Goal: Obtain resource: Obtain resource

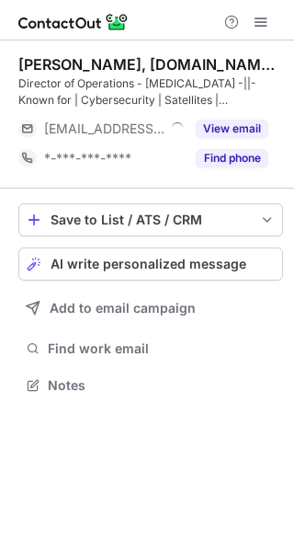
scroll to position [372, 294]
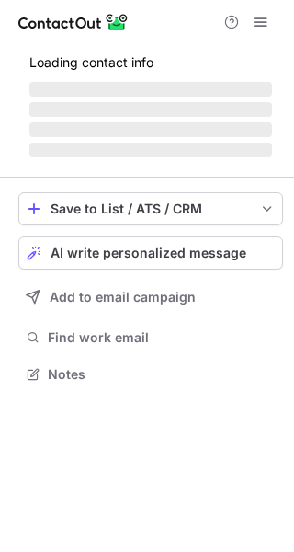
scroll to position [372, 294]
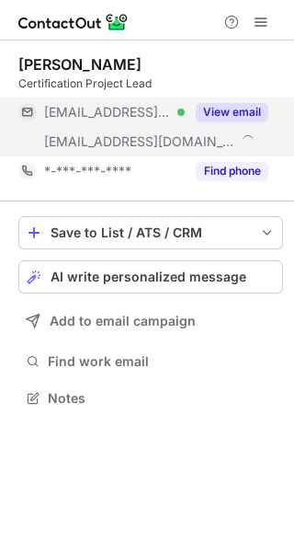
scroll to position [385, 294]
click at [255, 117] on button "View email" at bounding box center [232, 112] width 73 height 18
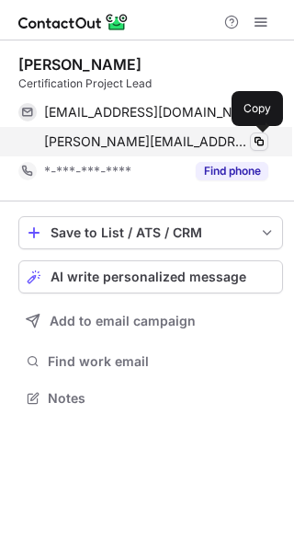
click at [255, 136] on span at bounding box center [259, 141] width 15 height 15
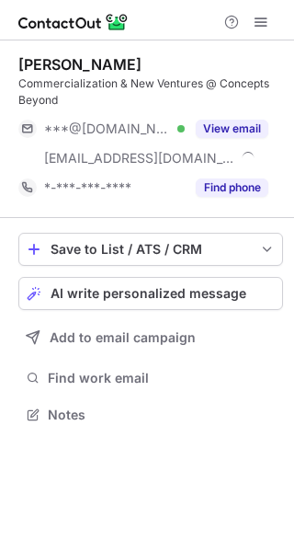
scroll to position [402, 294]
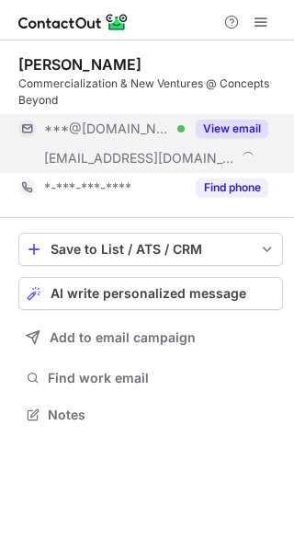
click at [265, 131] on button "View email" at bounding box center [232, 129] width 73 height 18
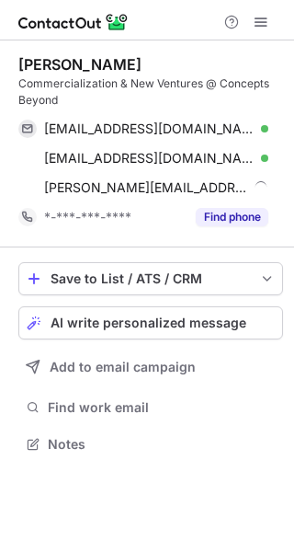
scroll to position [431, 294]
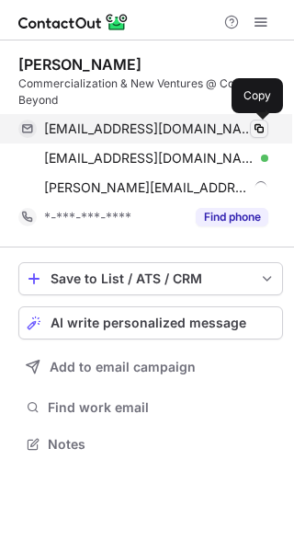
click at [255, 130] on span at bounding box center [259, 128] width 15 height 15
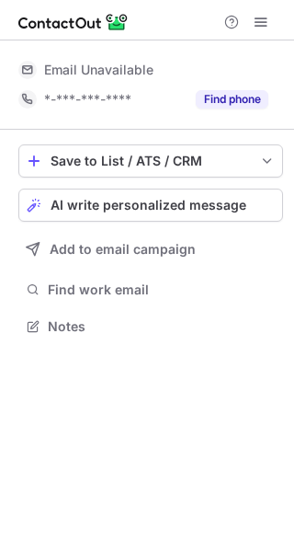
scroll to position [314, 294]
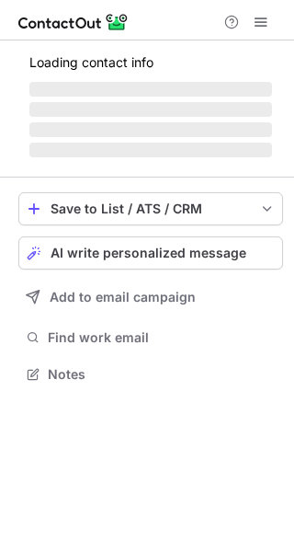
scroll to position [361, 294]
